Goal: Communication & Community: Answer question/provide support

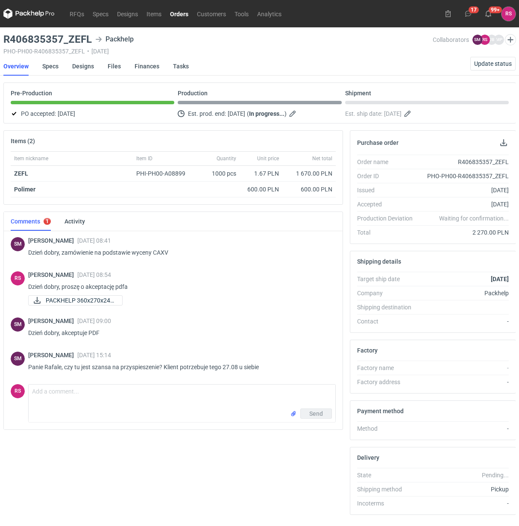
click at [179, 10] on link "Orders" at bounding box center [179, 14] width 27 height 10
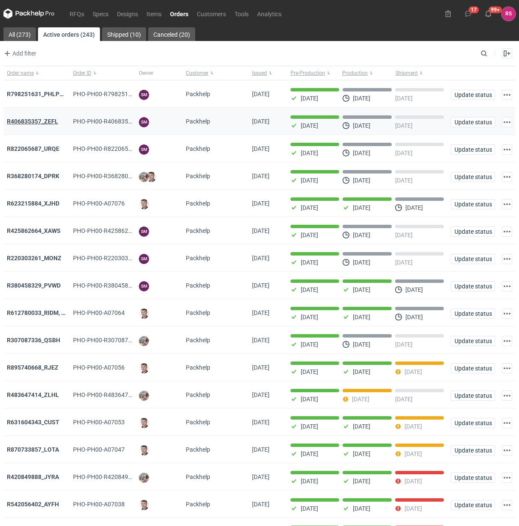
click at [35, 123] on strong "R406835357_ZEFL" at bounding box center [32, 121] width 51 height 7
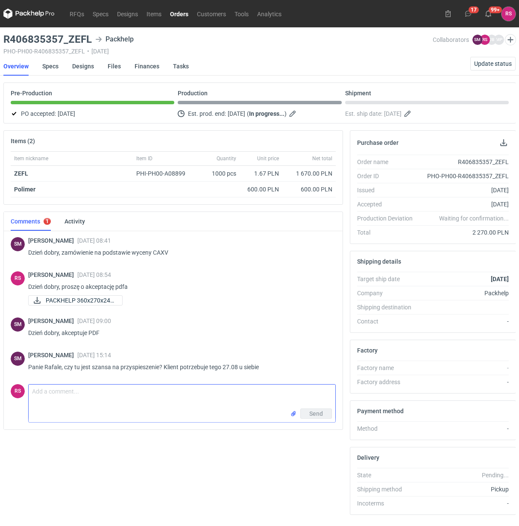
click at [99, 400] on textarea "Comment message" at bounding box center [182, 396] width 307 height 24
click at [139, 393] on textarea "Panie Sebastianie, raczej nie będzie mopżliwości. Mamy obłożenie" at bounding box center [182, 396] width 307 height 24
click at [228, 394] on textarea "Panie Sebastianie, raczej nie będzie możliwości. Mamy obłożenie" at bounding box center [182, 396] width 307 height 24
type textarea "Panie Sebastianie, raczej nie będzie możliwości. Mamy obłożenie na tej maszynie…"
click at [314, 412] on span "Send" at bounding box center [316, 413] width 14 height 6
